Goal: Task Accomplishment & Management: Use online tool/utility

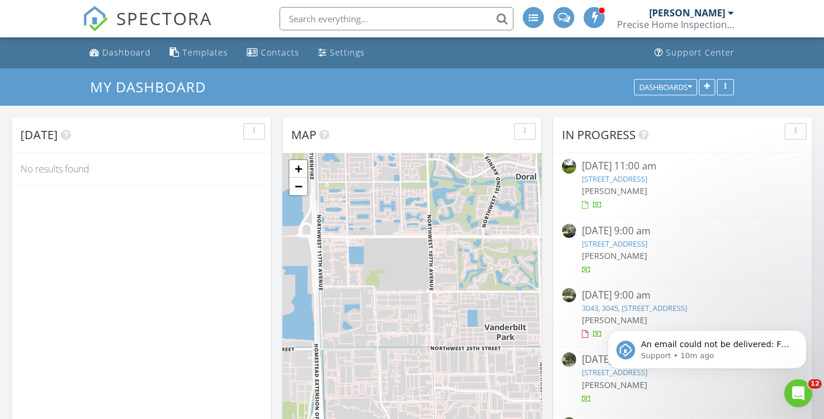
click at [632, 181] on link "360 Harbor Ln, Key Biscayne, FL 33149" at bounding box center [614, 179] width 65 height 11
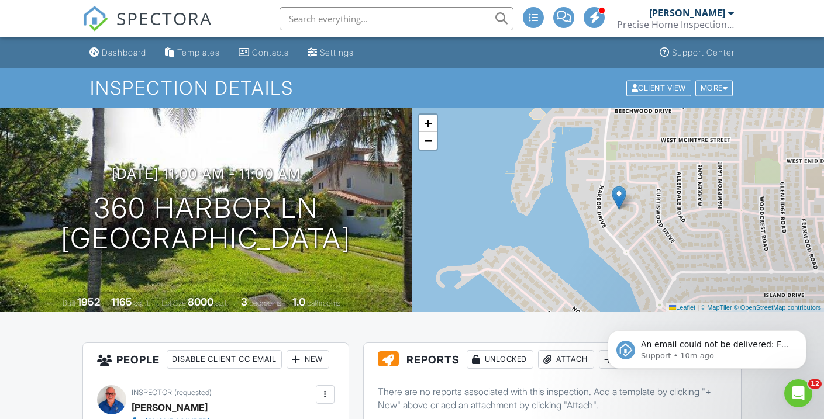
scroll to position [223, 0]
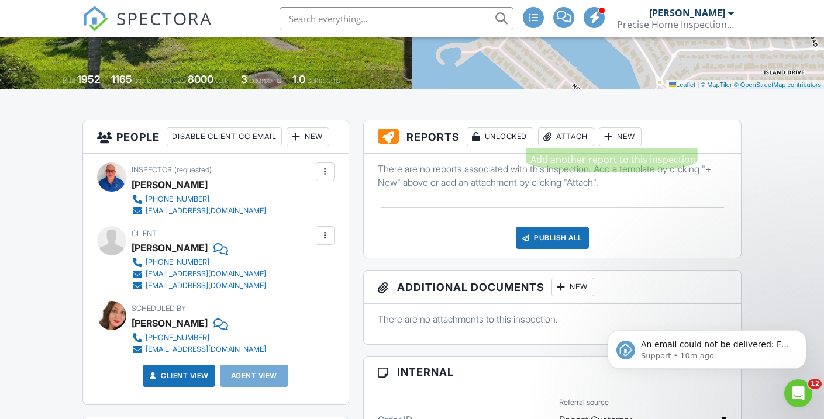
click at [612, 140] on div at bounding box center [609, 137] width 12 height 12
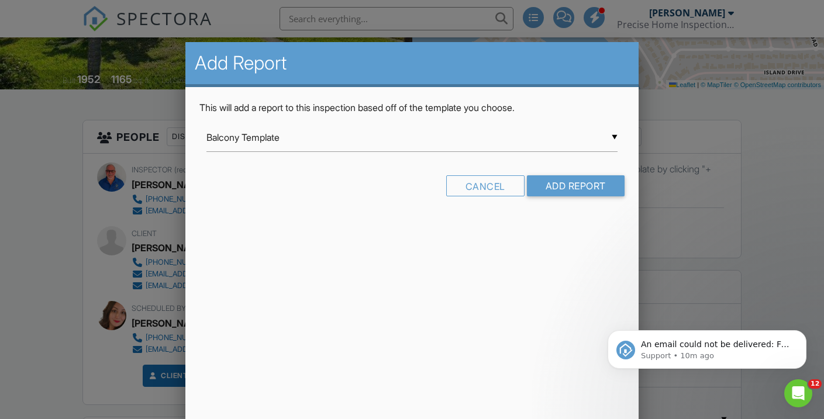
click at [616, 139] on input "Balcony Template" at bounding box center [411, 137] width 411 height 29
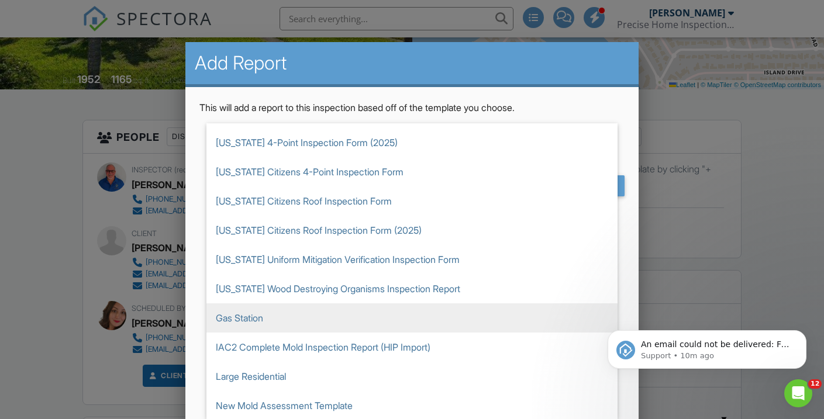
scroll to position [654, 0]
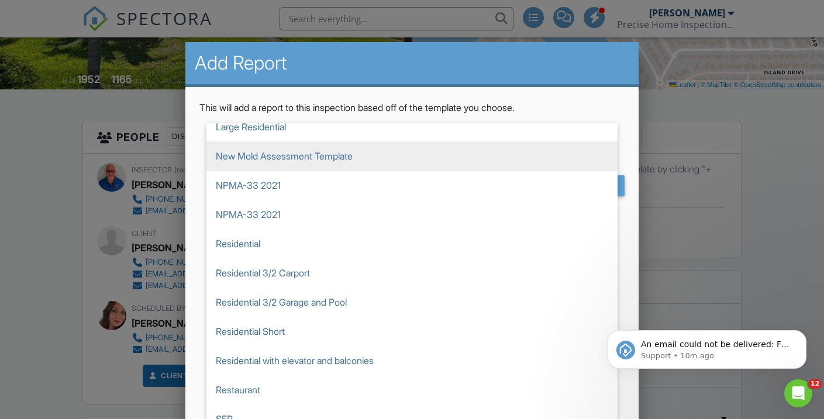
click at [349, 163] on span "New Mold Assessment Template" at bounding box center [411, 156] width 411 height 29
type input "New Mold Assessment Template"
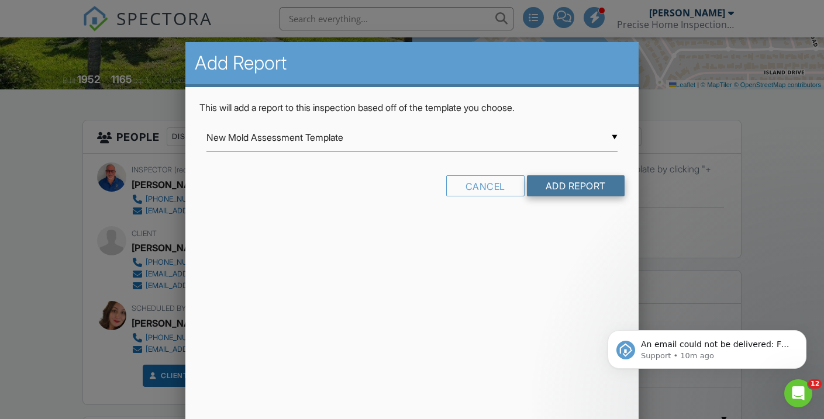
click at [576, 189] on input "Add Report" at bounding box center [576, 185] width 98 height 21
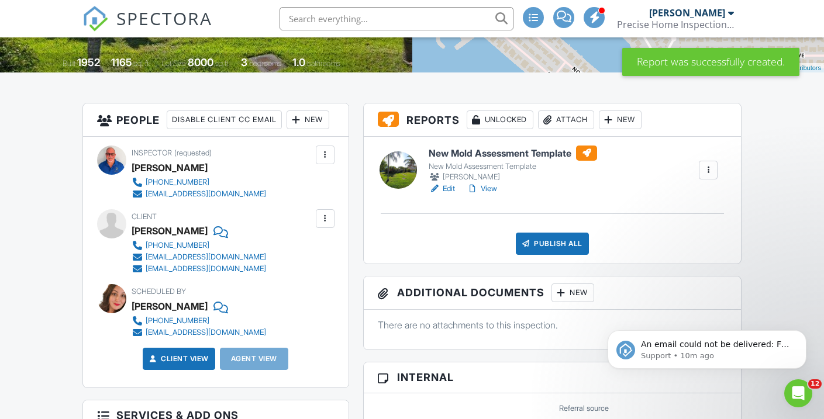
click at [554, 156] on h6 "New Mold Assessment Template" at bounding box center [513, 153] width 168 height 15
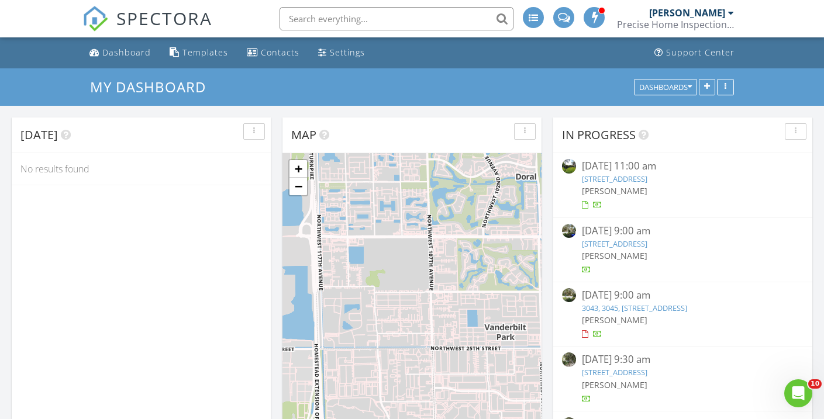
click at [606, 178] on link "360 Harbor Ln, Key Biscayne, FL 33149" at bounding box center [614, 179] width 65 height 11
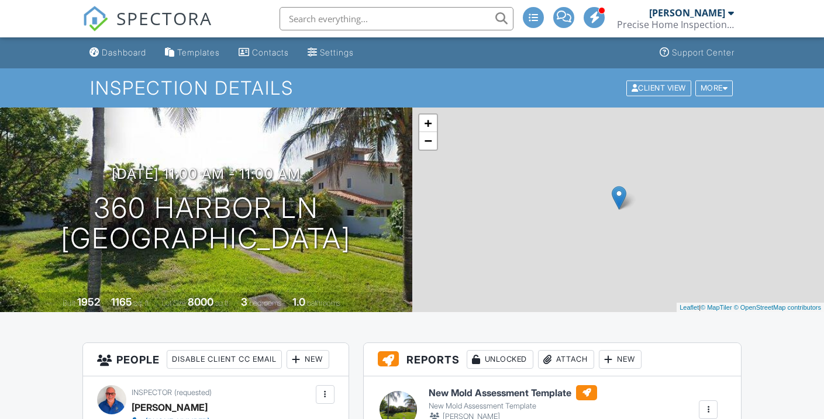
scroll to position [427, 0]
